Goal: Find specific page/section: Find specific page/section

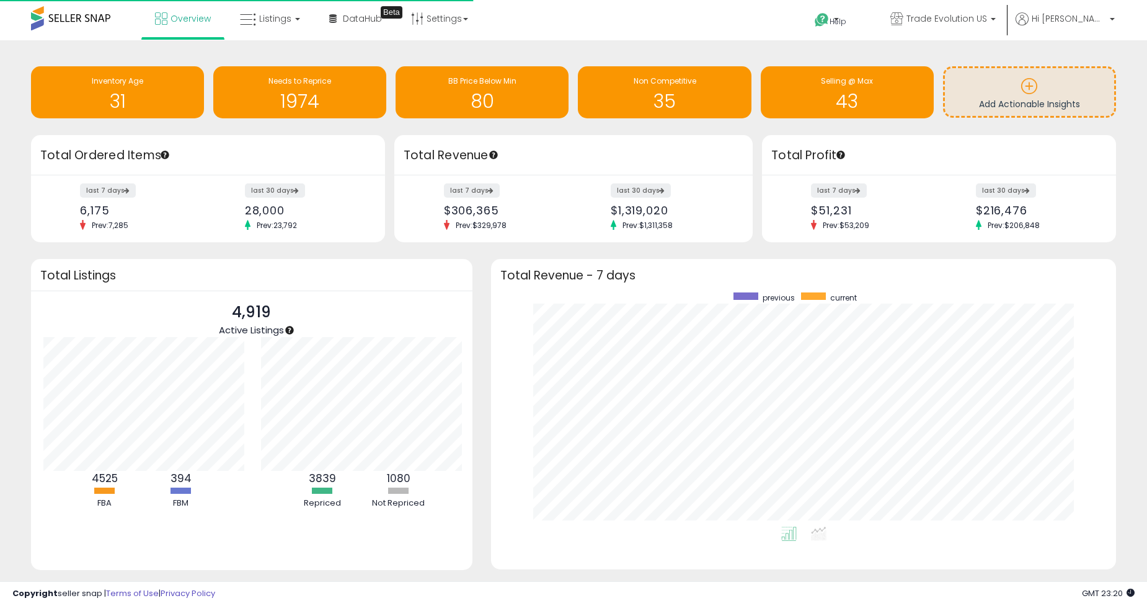
scroll to position [234, 599]
click at [220, 20] on li "Overview" at bounding box center [182, 20] width 83 height 40
click at [256, 19] on link "Listings" at bounding box center [270, 18] width 79 height 37
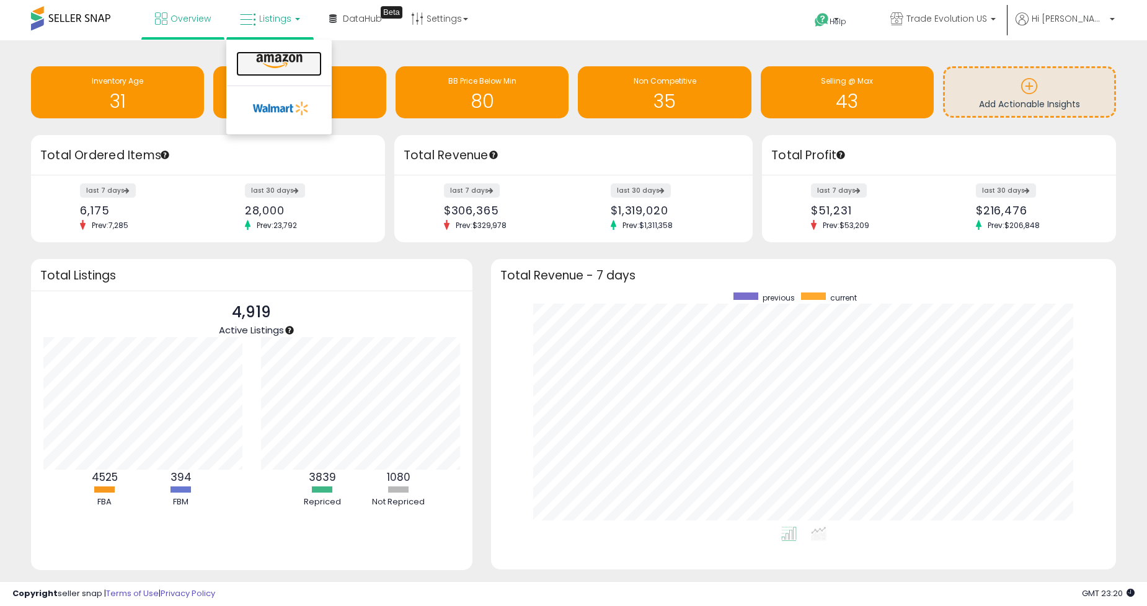
click at [255, 54] on icon at bounding box center [279, 61] width 54 height 16
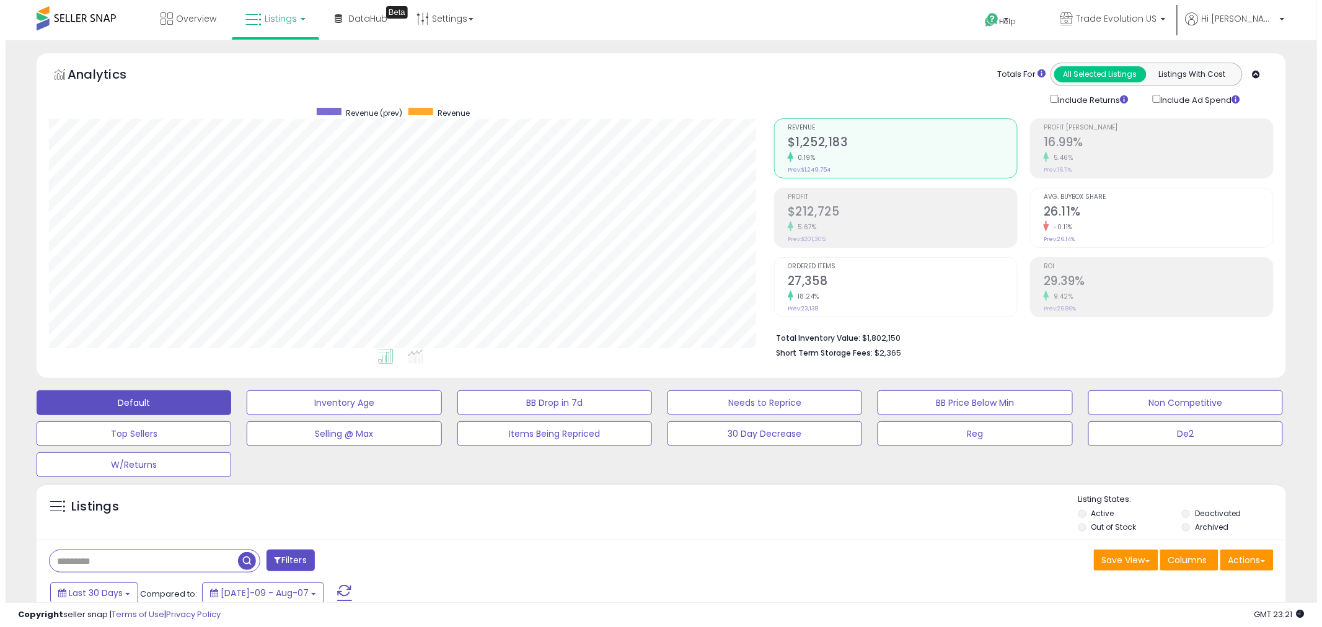
scroll to position [254, 725]
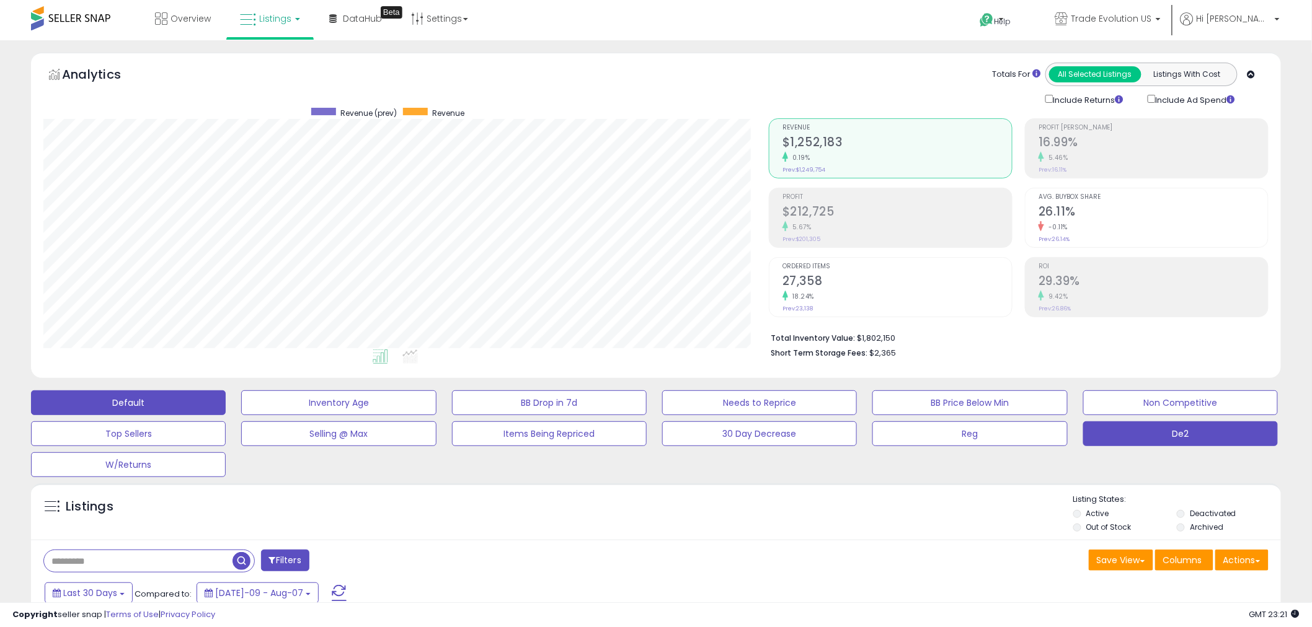
click at [1144, 423] on button "De2" at bounding box center [1180, 433] width 195 height 25
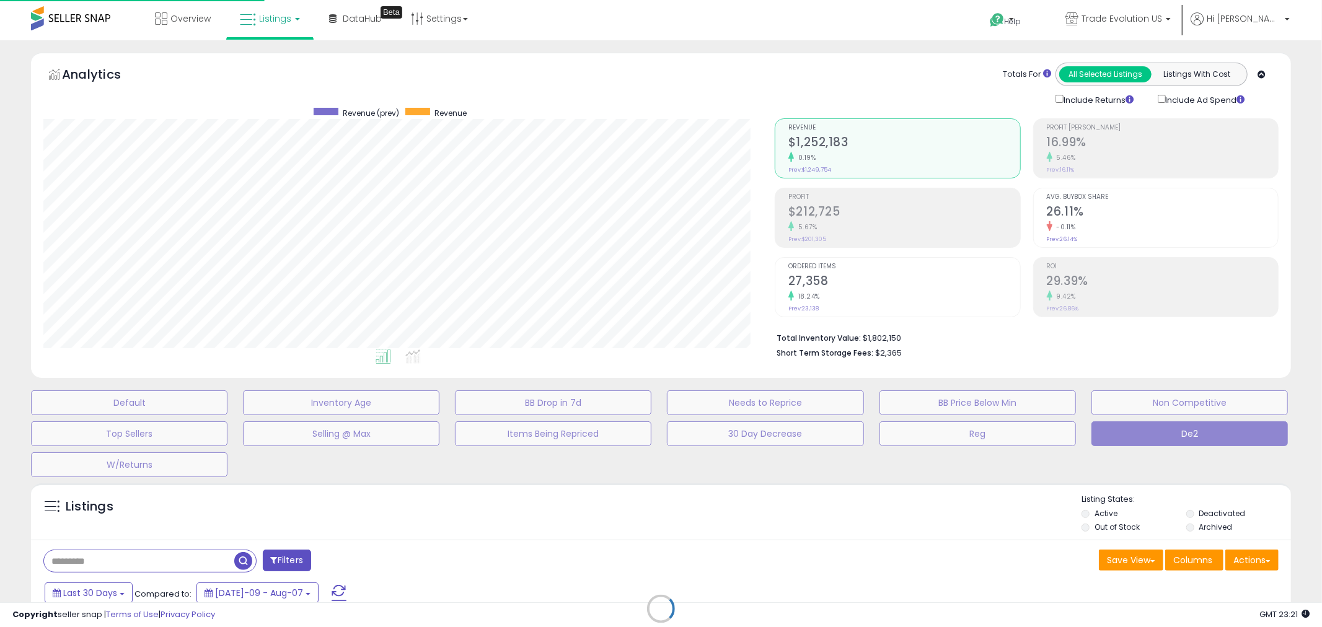
scroll to position [619562, 619085]
type input "**********"
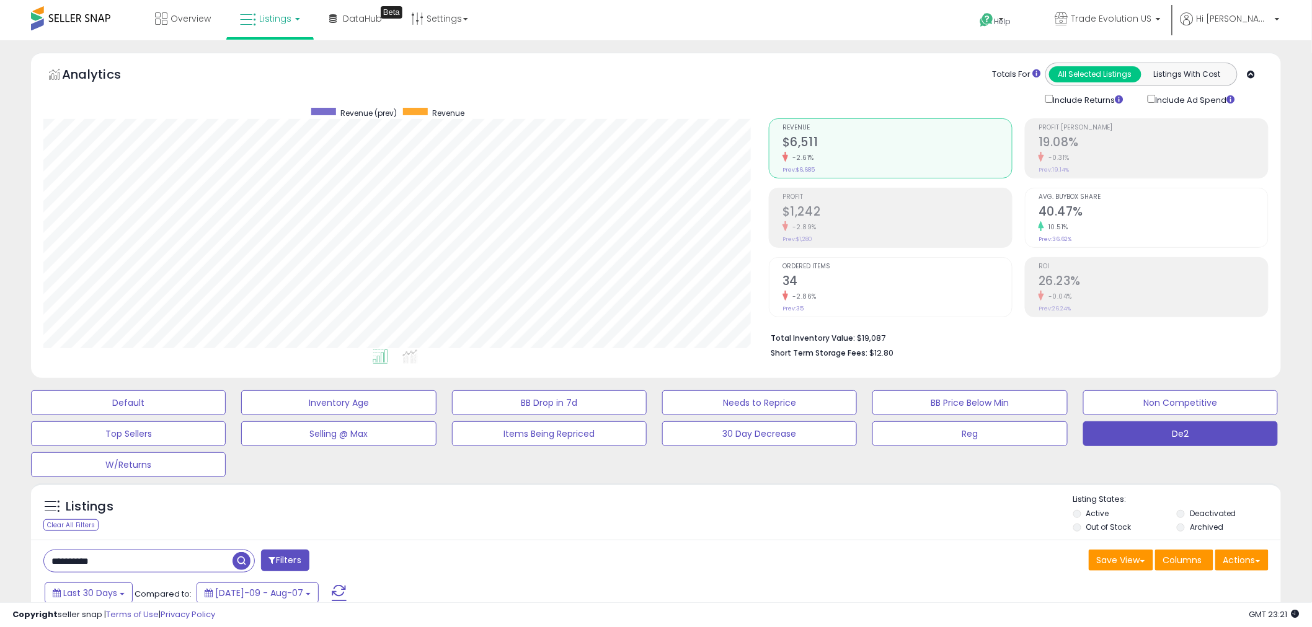
scroll to position [237, 0]
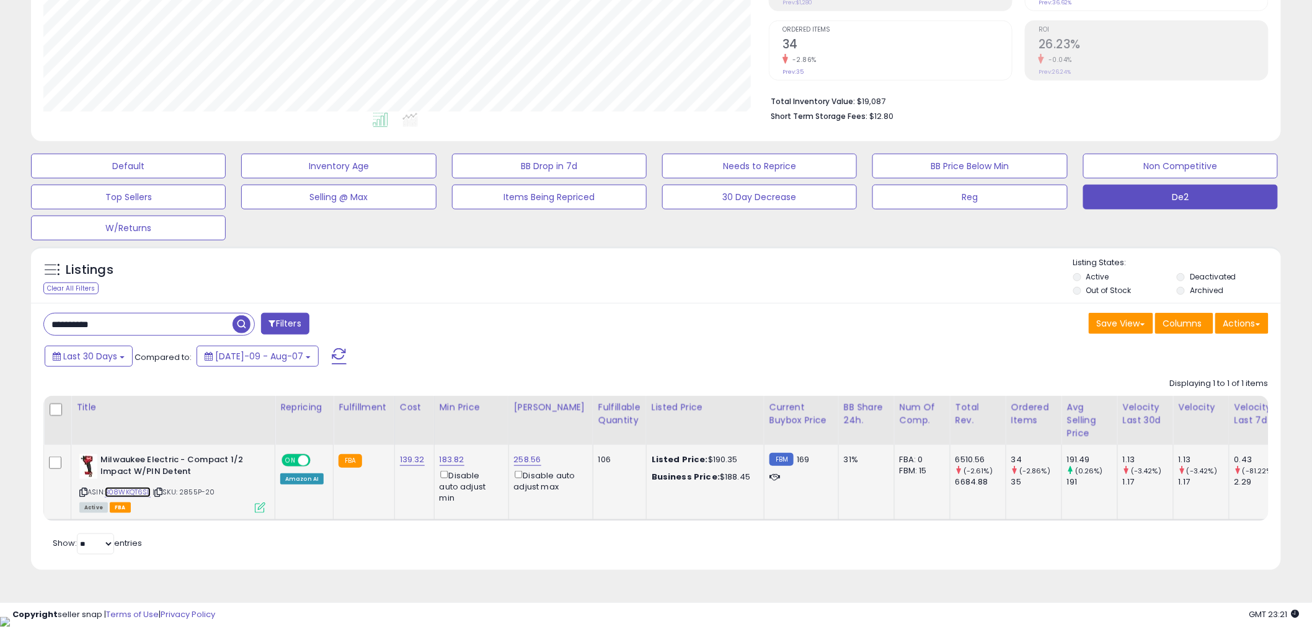
click at [138, 496] on link "B08WKQT6SL" at bounding box center [128, 492] width 46 height 11
